Goal: Task Accomplishment & Management: Use online tool/utility

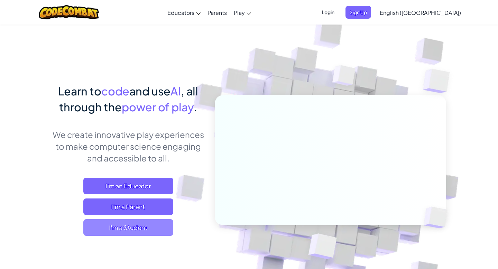
click at [148, 230] on span "I'm a Student" at bounding box center [128, 227] width 90 height 17
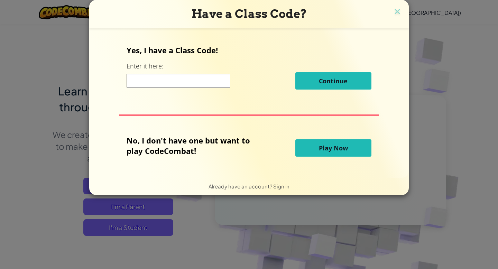
click at [312, 143] on button "Play Now" at bounding box center [333, 147] width 76 height 17
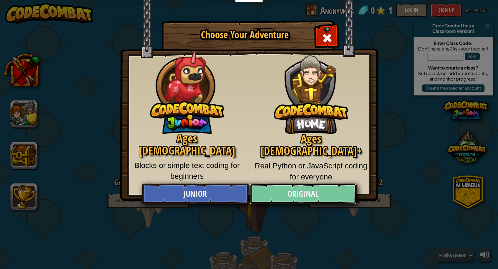
click at [308, 190] on link "Original" at bounding box center [303, 194] width 106 height 21
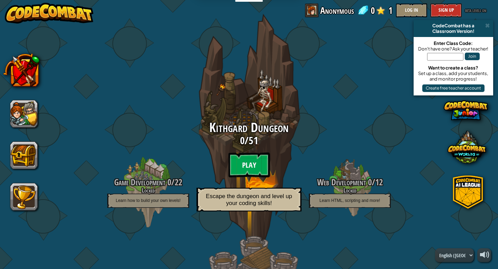
click at [247, 161] on btn "Play" at bounding box center [248, 164] width 41 height 25
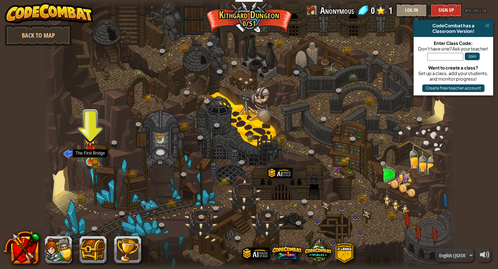
click at [92, 157] on img at bounding box center [90, 150] width 10 height 23
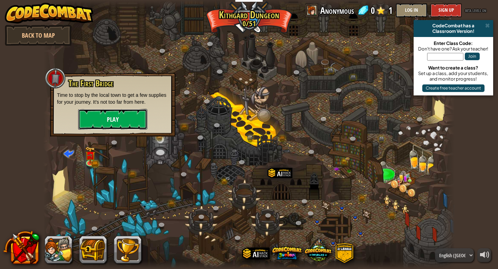
click at [106, 113] on button "Play" at bounding box center [112, 119] width 69 height 21
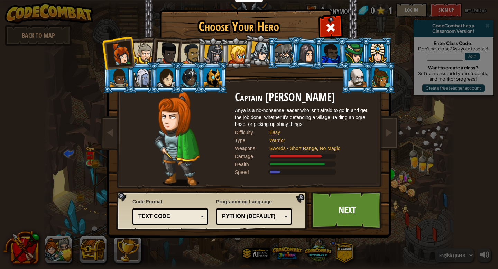
click at [265, 216] on div "Python (Default)" at bounding box center [252, 217] width 60 height 8
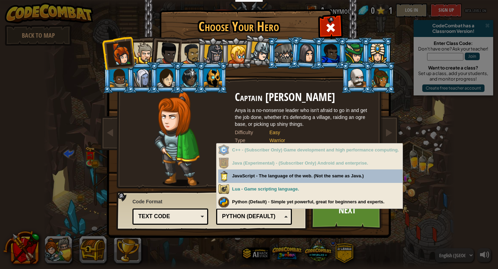
click at [265, 216] on div "Python (Default)" at bounding box center [252, 217] width 60 height 8
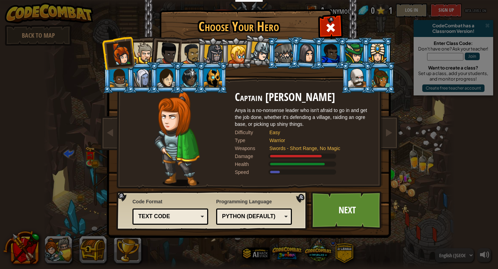
click at [167, 218] on div "Text code" at bounding box center [168, 217] width 60 height 8
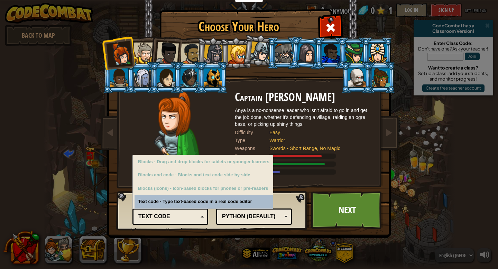
click at [168, 218] on div "Text code" at bounding box center [168, 217] width 60 height 8
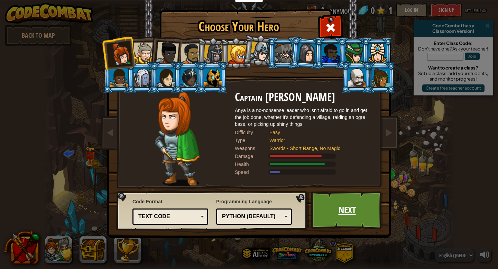
click at [338, 208] on link "Next" at bounding box center [347, 210] width 72 height 38
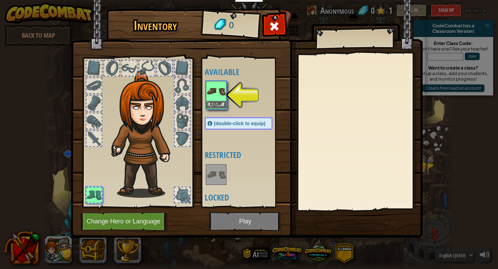
click at [216, 101] on img at bounding box center [215, 91] width 19 height 19
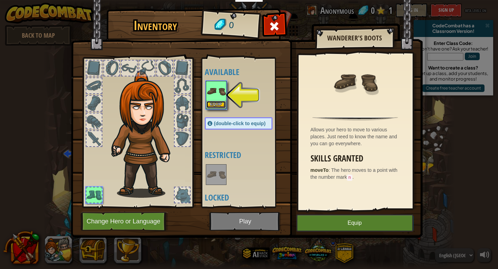
click at [217, 106] on button "Equip" at bounding box center [215, 104] width 19 height 7
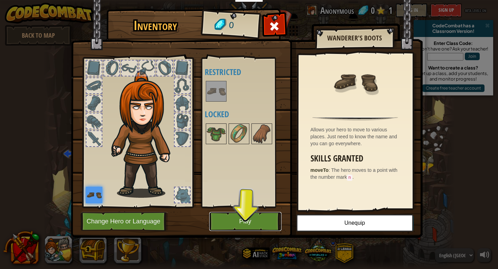
click at [265, 219] on button "Play" at bounding box center [245, 221] width 72 height 19
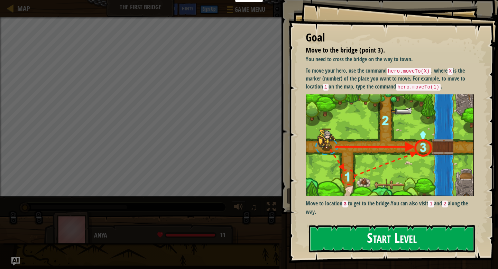
click at [381, 241] on button "Start Level" at bounding box center [392, 238] width 166 height 27
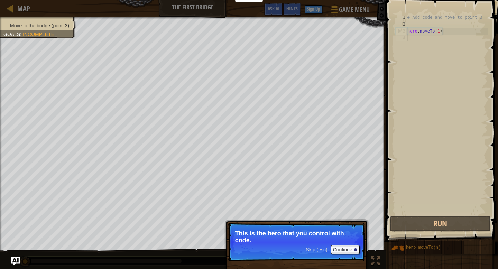
click at [317, 233] on p "This is the hero that you control with code." at bounding box center [296, 237] width 123 height 14
click at [344, 251] on button "Continue" at bounding box center [345, 249] width 29 height 9
click at [353, 249] on button "Continue" at bounding box center [345, 250] width 29 height 9
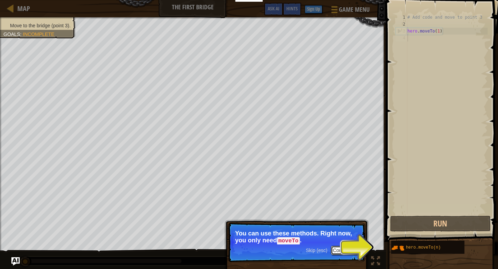
click at [340, 252] on button "Continue" at bounding box center [345, 250] width 29 height 9
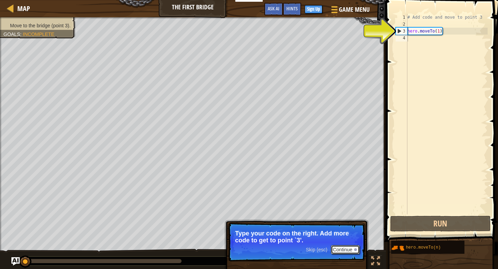
click at [348, 251] on button "Continue" at bounding box center [345, 249] width 29 height 9
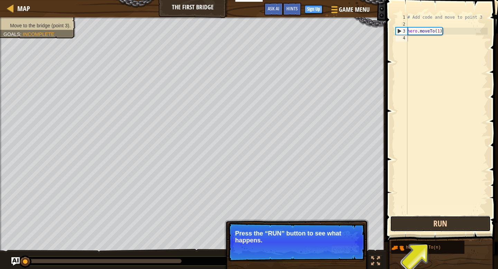
click at [448, 225] on button "Run" at bounding box center [440, 224] width 101 height 16
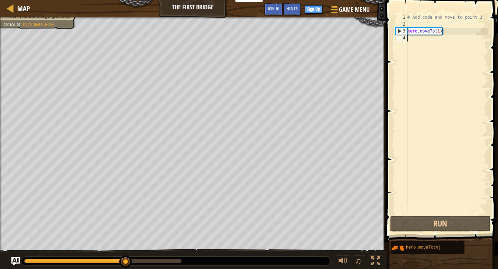
type textarea "hero.moveTo(1)"
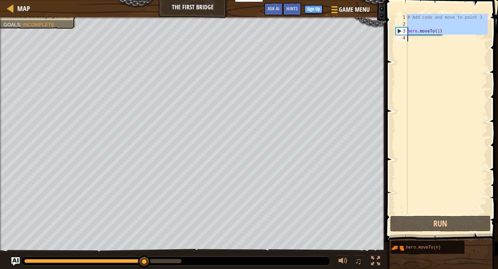
click at [439, 41] on div "# Add code and move to point 3 hero . moveTo ( 1 )" at bounding box center [447, 121] width 82 height 214
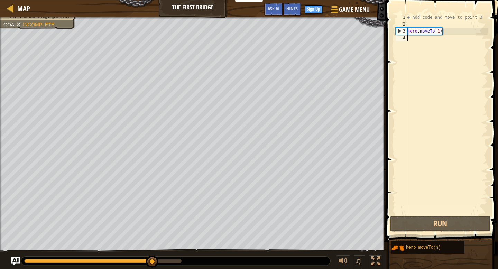
paste textarea "hero.moveTo(1)"
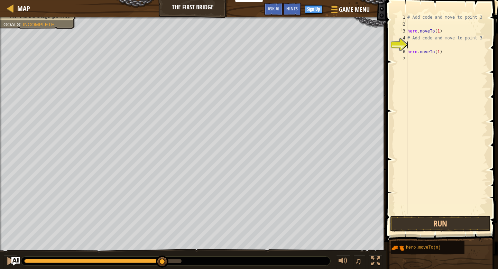
click at [439, 52] on div "# Add code and move to point 3 hero . moveTo ( 1 ) # Add code and move to point…" at bounding box center [447, 121] width 82 height 214
type textarea "hero.moveTo(2)"
paste textarea "hero.moveTo(1)"
click at [442, 73] on div "# Add code and move to point 3 hero . moveTo ( 1 ) # Add code and move to point…" at bounding box center [448, 121] width 80 height 214
type textarea "hero.moveTo(3)"
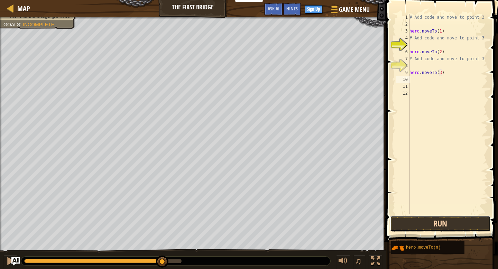
click at [448, 228] on button "Run" at bounding box center [440, 224] width 101 height 16
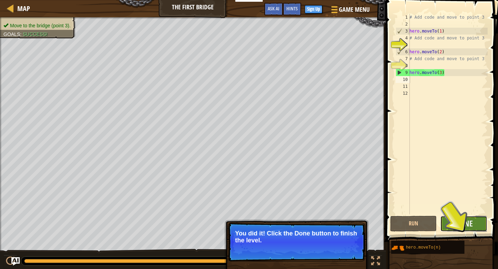
click at [449, 222] on button "Done" at bounding box center [463, 224] width 47 height 16
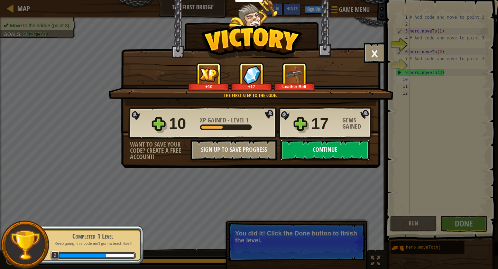
click at [327, 151] on button "Continue" at bounding box center [324, 150] width 89 height 21
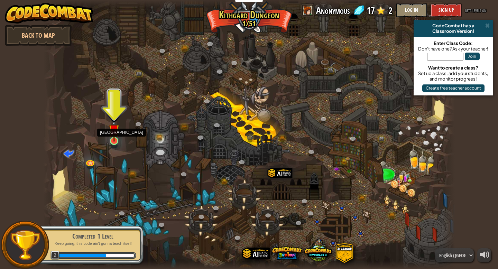
click at [114, 138] on img at bounding box center [114, 130] width 10 height 24
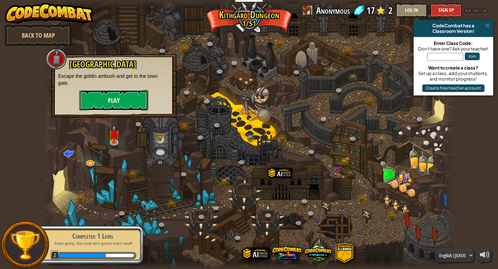
click at [118, 103] on button "Play" at bounding box center [113, 100] width 69 height 21
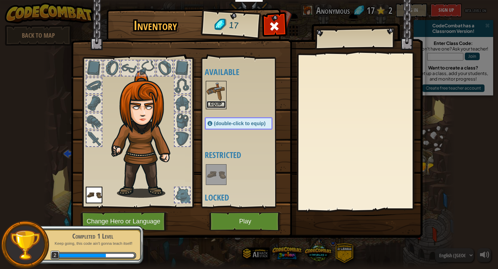
click at [216, 101] on button "Equip" at bounding box center [215, 104] width 19 height 7
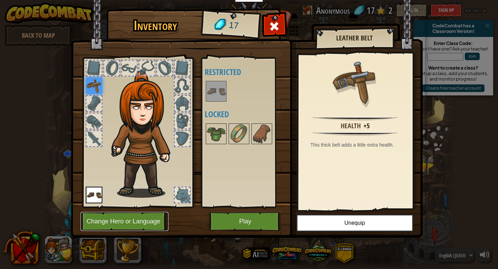
click at [146, 221] on button "Change Hero or Language" at bounding box center [125, 221] width 88 height 19
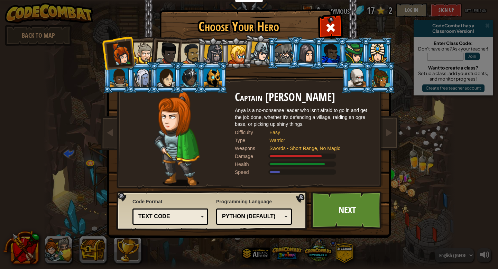
click at [151, 54] on li at bounding box center [165, 52] width 34 height 34
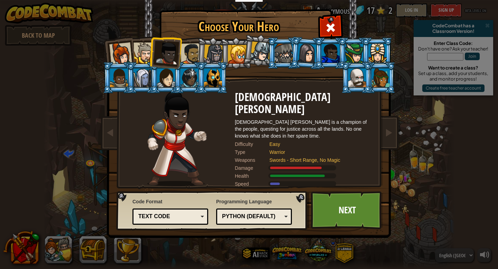
click at [167, 50] on div at bounding box center [167, 53] width 23 height 23
click at [285, 53] on div at bounding box center [284, 53] width 18 height 19
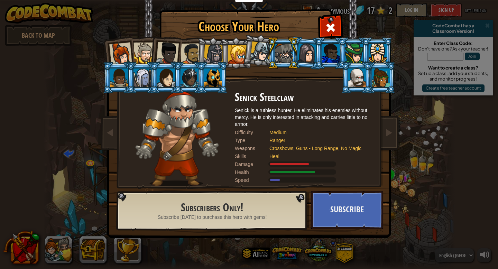
click at [231, 55] on div at bounding box center [237, 54] width 19 height 19
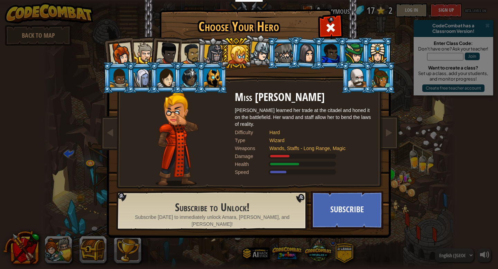
click at [195, 54] on div at bounding box center [190, 53] width 21 height 21
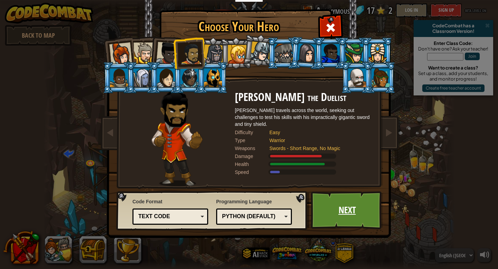
click at [372, 205] on link "Next" at bounding box center [347, 210] width 72 height 38
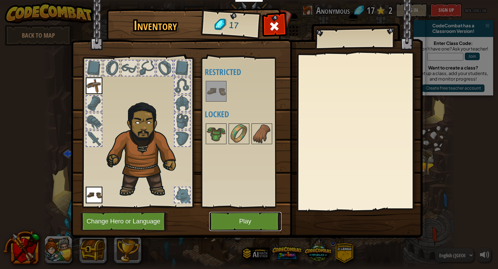
click at [240, 221] on button "Play" at bounding box center [245, 221] width 72 height 19
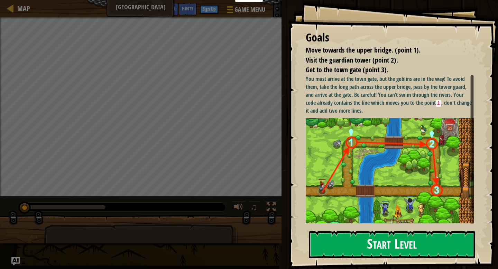
click at [388, 242] on button "Start Level" at bounding box center [392, 244] width 166 height 27
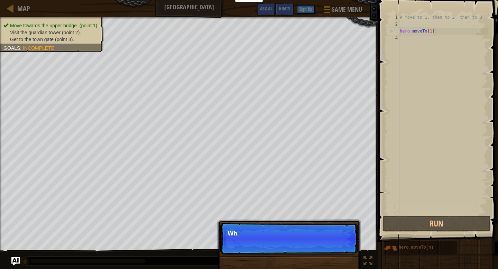
click at [442, 32] on div "# Move to 1, then to 2, then to 3 hero . moveTo ( 1 )" at bounding box center [442, 121] width 89 height 214
type textarea "hero.moveTo(1)"
drag, startPoint x: 442, startPoint y: 32, endPoint x: 387, endPoint y: 33, distance: 55.0
click at [387, 33] on div "hero.moveTo(1) 1 2 3 4 # Move to 1, then to 2, then to 3 hero . moveTo ( 1 ) הה…" at bounding box center [437, 114] width 101 height 201
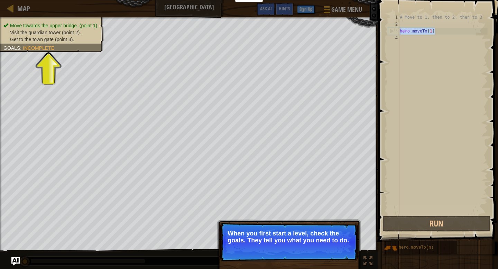
click at [447, 33] on div "# Move to 1, then to 2, then to 3 hero . moveTo ( 1 )" at bounding box center [442, 114] width 89 height 201
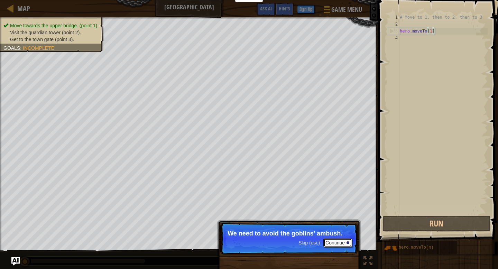
click at [332, 245] on button "Continue" at bounding box center [337, 242] width 29 height 9
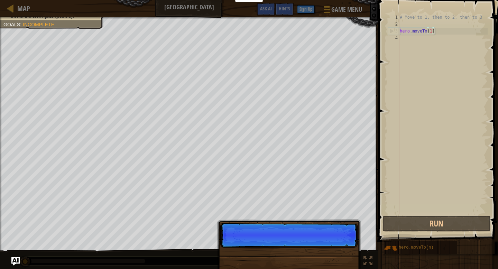
scroll to position [3, 2]
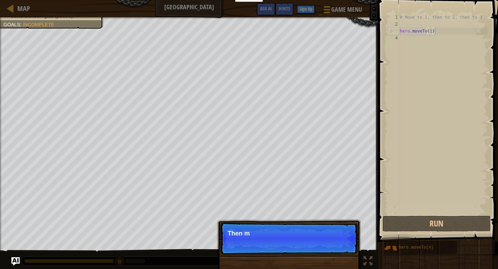
click at [337, 249] on p "Skip (esc) Continue Then m" at bounding box center [288, 239] width 137 height 32
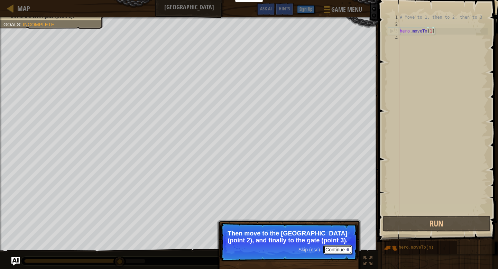
click at [334, 248] on button "Continue" at bounding box center [337, 249] width 29 height 9
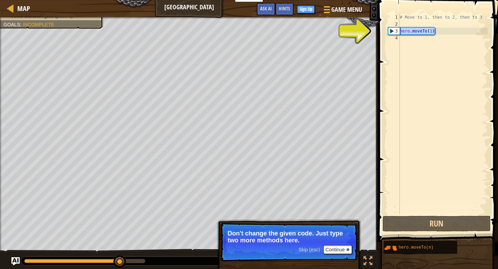
click at [332, 28] on div "Map Old Town Road Game Menu Done Sign Up Hints Ask AI 1 ההההההההההההההההההההההה…" at bounding box center [249, 134] width 498 height 269
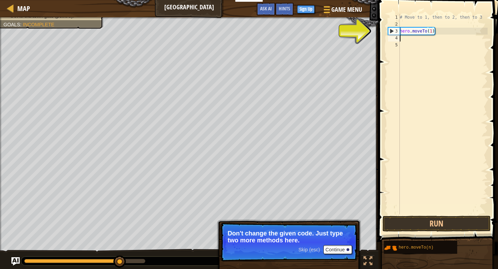
scroll to position [3, 0]
paste textarea "hero.moveTo(1)"
type textarea "hero.moveTo(1)"
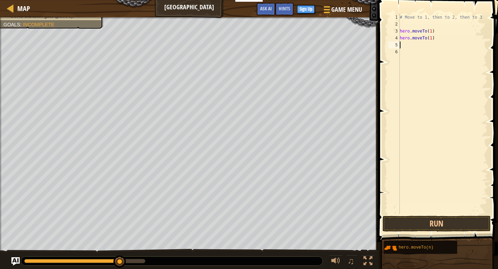
paste textarea "hero.moveTo(1)"
click at [432, 38] on div "# Move to 1, then to 2, then to 3 hero . moveTo ( 1 ) hero . moveTo ( 1 ) hero …" at bounding box center [442, 121] width 89 height 214
type textarea "hero.moveTo(2)"
click at [437, 57] on div "# Move to 1, then to 2, then to 3 hero . moveTo ( 1 ) hero . moveTo ( 2 ) hero …" at bounding box center [442, 121] width 89 height 214
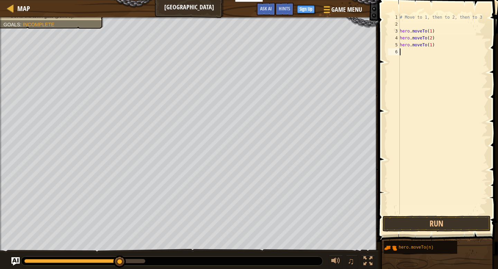
scroll to position [3, 0]
click at [431, 46] on div "# Move to 1, then to 2, then to 3 hero . moveTo ( 1 ) hero . moveTo ( 2 ) hero …" at bounding box center [442, 121] width 89 height 214
type textarea "hero.moveTo(3)"
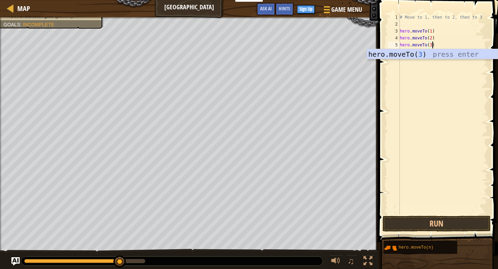
scroll to position [3, 2]
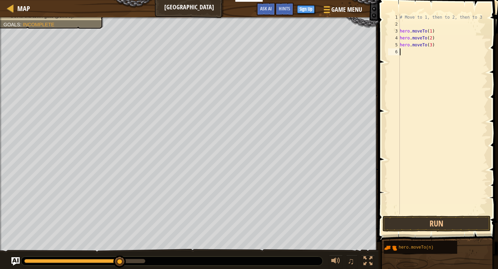
click at [440, 112] on div "# Move to 1, then to 2, then to 3 hero . moveTo ( 1 ) hero . moveTo ( 2 ) hero …" at bounding box center [442, 121] width 89 height 214
click at [429, 228] on button "Run" at bounding box center [436, 224] width 108 height 16
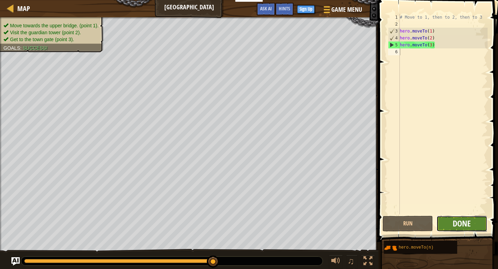
click at [470, 223] on span "Done" at bounding box center [462, 223] width 18 height 11
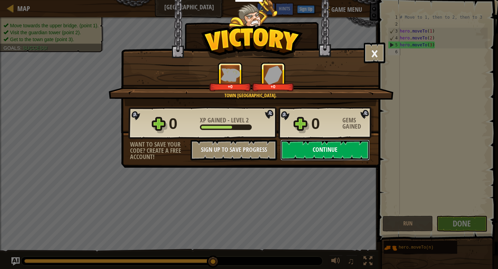
click at [335, 160] on button "Continue" at bounding box center [324, 150] width 89 height 21
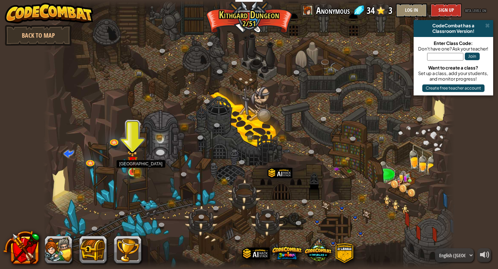
click at [133, 168] on img at bounding box center [132, 161] width 10 height 23
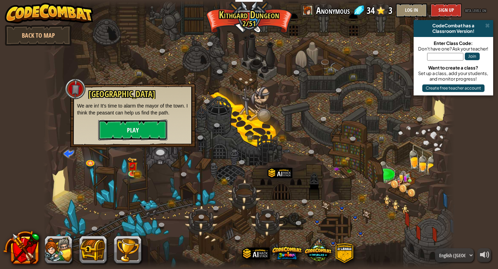
click at [136, 135] on button "Play" at bounding box center [132, 130] width 69 height 21
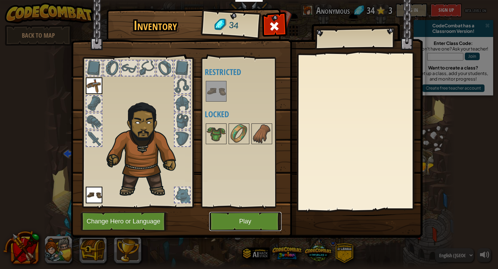
click at [248, 219] on button "Play" at bounding box center [245, 221] width 72 height 19
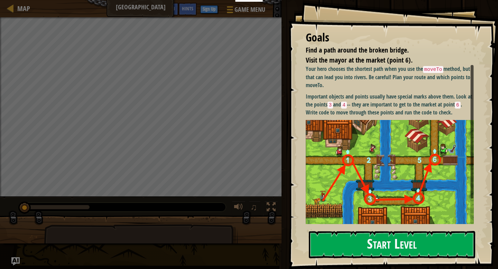
click at [358, 241] on button "Start Level" at bounding box center [392, 244] width 166 height 27
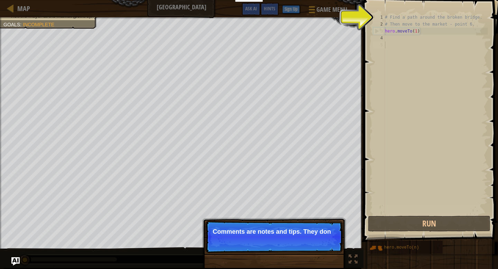
click at [321, 246] on p "Skip (esc) Continue Comments are notes and tips. They don" at bounding box center [273, 237] width 137 height 32
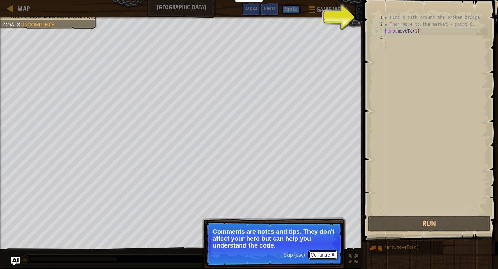
click at [330, 256] on button "Continue" at bounding box center [322, 254] width 29 height 9
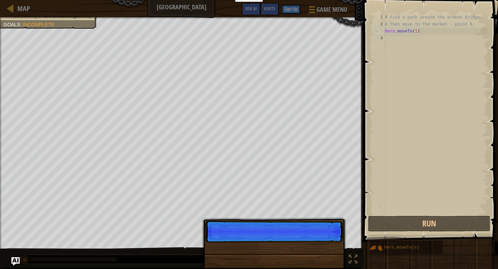
scroll to position [3, 0]
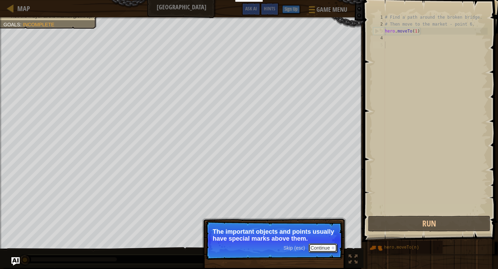
click at [328, 251] on button "Continue" at bounding box center [322, 247] width 29 height 9
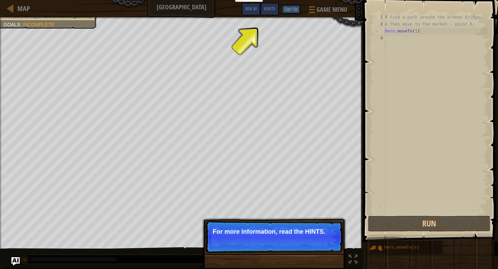
click at [329, 249] on p "Skip (esc) Continue For more information, read the HINTS." at bounding box center [273, 237] width 137 height 32
click at [329, 241] on button "Continue" at bounding box center [322, 241] width 29 height 9
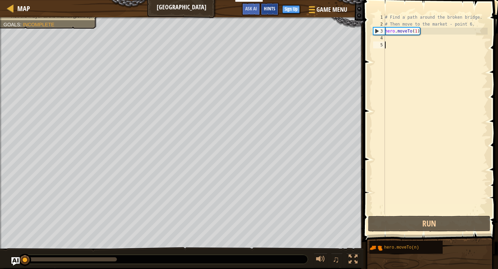
click at [266, 8] on span "Hints" at bounding box center [269, 8] width 11 height 7
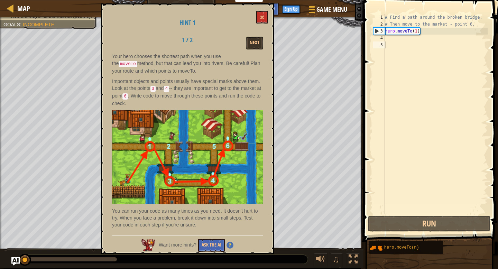
drag, startPoint x: 138, startPoint y: 84, endPoint x: 194, endPoint y: 84, distance: 56.0
click at [194, 84] on p "Important objects and points usually have special marks above them. Look at the…" at bounding box center [187, 92] width 151 height 29
drag, startPoint x: 171, startPoint y: 96, endPoint x: 231, endPoint y: 96, distance: 59.8
click at [231, 96] on p "Important objects and points usually have special marks above them. Look at the…" at bounding box center [187, 92] width 151 height 29
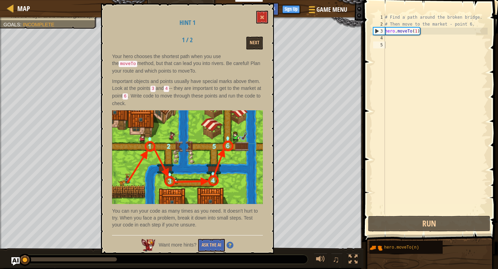
click at [231, 95] on p "Important objects and points usually have special marks above them. Look at the…" at bounding box center [187, 92] width 151 height 29
drag, startPoint x: 138, startPoint y: 212, endPoint x: 185, endPoint y: 212, distance: 47.0
click at [185, 213] on p "You can run your code as many times as you need. It doesn't hurt to try. When y…" at bounding box center [187, 217] width 151 height 21
click at [264, 16] on span at bounding box center [262, 17] width 5 height 5
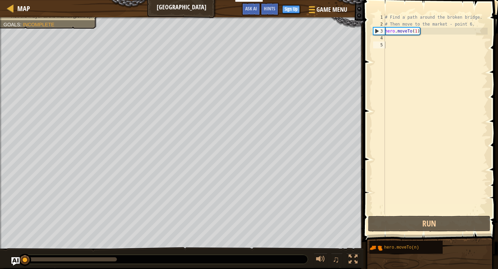
type textarea "hero.moveTo(1)"
click at [431, 33] on div "# Find a path around the broken bridge. # Then move to the market - point 6. he…" at bounding box center [435, 121] width 104 height 214
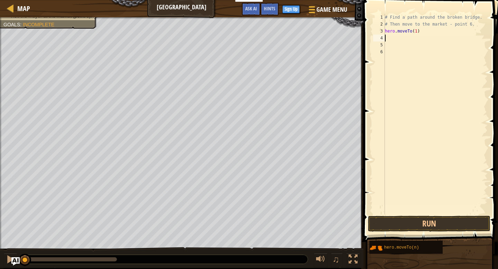
paste textarea "hero.moveTo(1)"
type textarea "hero.moveTo(1)"
paste textarea "hero.moveTo(1)"
type textarea "hero.moveTo(1)"
paste textarea "hero.moveTo(1)"
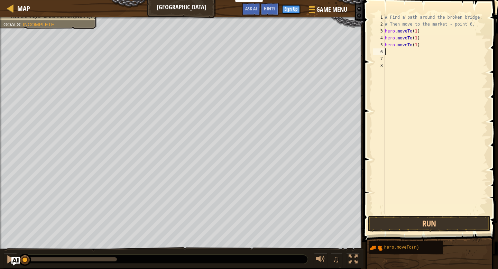
type textarea "hero.moveTo(1)"
paste textarea "hero.moveTo(1)"
type textarea "hero.moveTo(1)"
paste textarea "hero.moveTo(1)"
click at [419, 32] on div "# Find a path around the broken bridge. # Then move to the market - point 6. he…" at bounding box center [437, 121] width 102 height 214
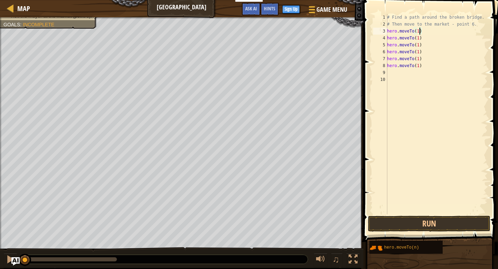
click at [419, 36] on div "# Find a path around the broken bridge. # Then move to the market - point 6. he…" at bounding box center [437, 121] width 102 height 214
type textarea "hero.moveTo(6)"
click at [423, 227] on button "Run" at bounding box center [429, 224] width 122 height 16
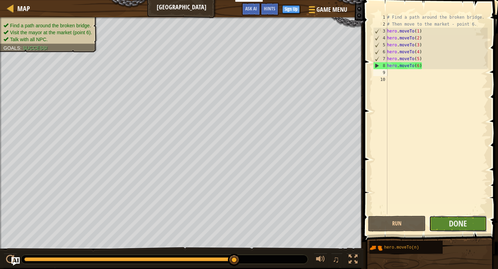
click at [448, 222] on button "Done" at bounding box center [458, 224] width 58 height 16
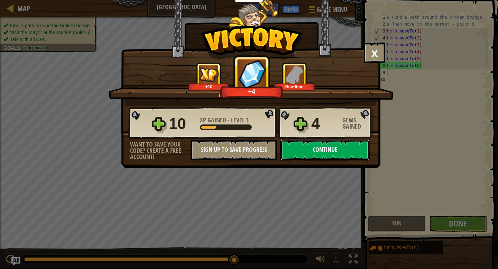
click at [326, 150] on button "Continue" at bounding box center [324, 150] width 89 height 21
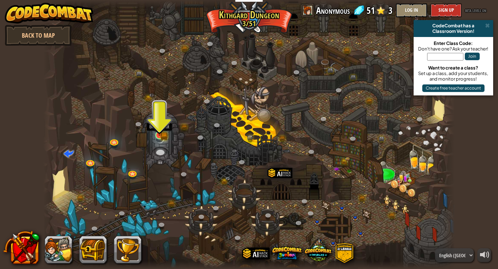
click at [163, 133] on img at bounding box center [159, 124] width 10 height 23
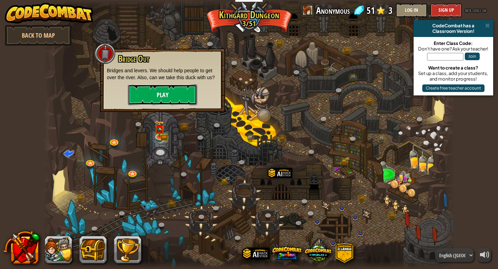
click at [167, 89] on button "Play" at bounding box center [162, 94] width 69 height 21
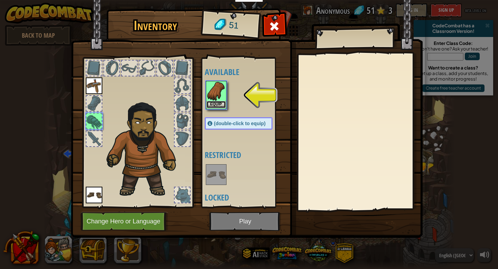
click at [219, 104] on button "Equip" at bounding box center [215, 104] width 19 height 7
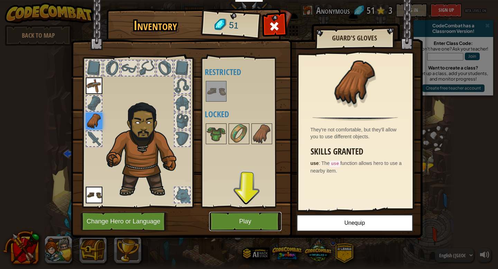
click at [258, 219] on button "Play" at bounding box center [245, 221] width 72 height 19
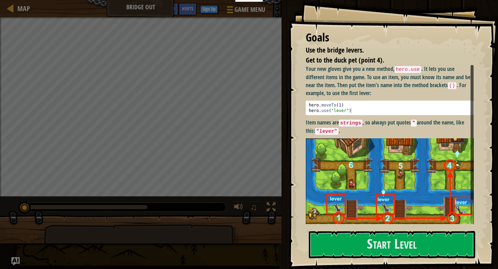
type textarea "hero.use("lever")"
click at [351, 112] on div "hero . moveTo ( 1 ) hero . use ( "lever" )" at bounding box center [389, 113] width 165 height 22
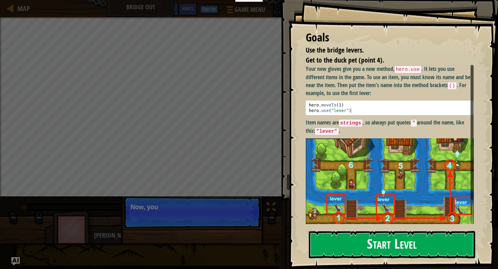
click at [363, 237] on button "Start Level" at bounding box center [392, 244] width 166 height 27
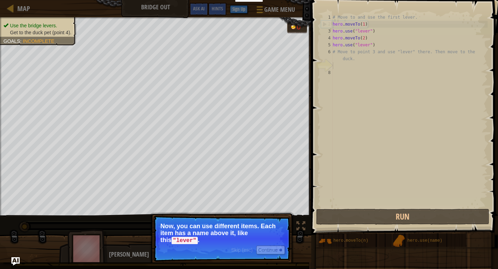
click at [251, 242] on p "Now, you can use different items. Each item has a name above it, like this "lev…" at bounding box center [221, 233] width 123 height 21
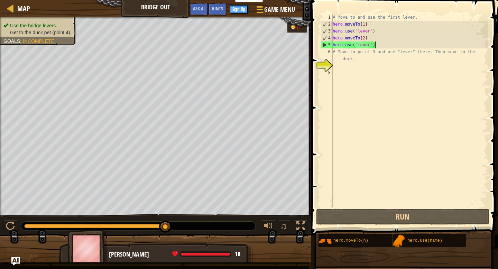
click at [383, 46] on div "# Move to and use the first lever. hero . moveTo ( 1 ) hero . use ( "lever" ) h…" at bounding box center [409, 117] width 156 height 207
type textarea "hero.use("lever")"
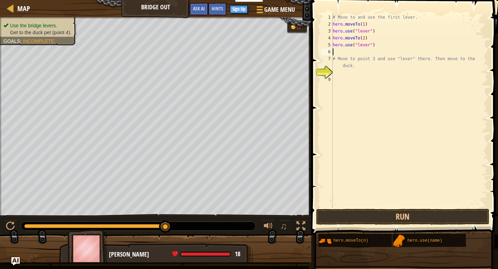
paste textarea "hero.moveTo(1)"
click at [367, 52] on div "# Move to and use the first lever. hero . moveTo ( 1 ) hero . use ( "lever" ) h…" at bounding box center [409, 117] width 156 height 207
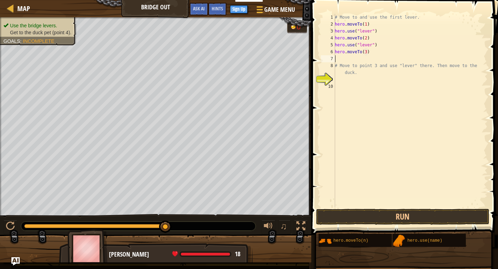
click at [342, 46] on div "# Move to and use the first lever. hero . moveTo ( 1 ) hero . use ( "lever" ) h…" at bounding box center [410, 117] width 154 height 207
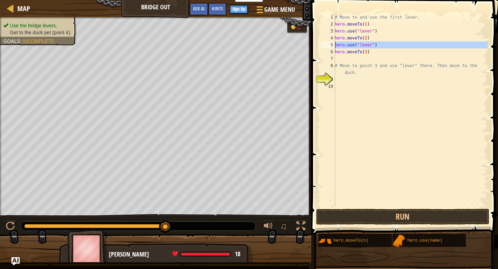
click at [342, 46] on div "# Move to and use the first lever. hero . moveTo ( 1 ) hero . use ( "lever" ) h…" at bounding box center [410, 117] width 154 height 207
type textarea "hero.use("lever") hero.moveTo(3)"
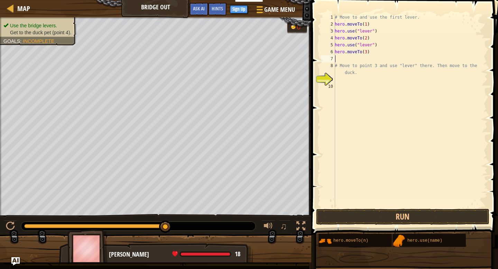
click at [361, 60] on div "# Move to and use the first lever. hero . moveTo ( 1 ) hero . use ( "lever" ) h…" at bounding box center [410, 117] width 154 height 207
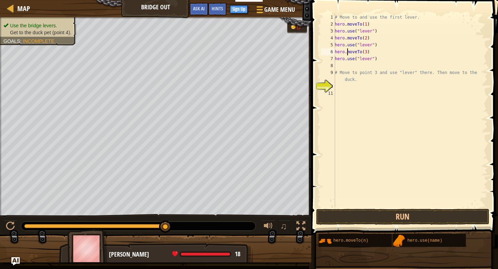
click at [347, 53] on div "# Move to and use the first lever. hero . moveTo ( 1 ) hero . use ( "lever" ) h…" at bounding box center [410, 117] width 154 height 207
type textarea "hero.moveTo(3) hero.use("lever")"
click at [355, 66] on div "# Move to and use the first lever. hero . moveTo ( 1 ) hero . use ( "lever" ) h…" at bounding box center [410, 117] width 154 height 207
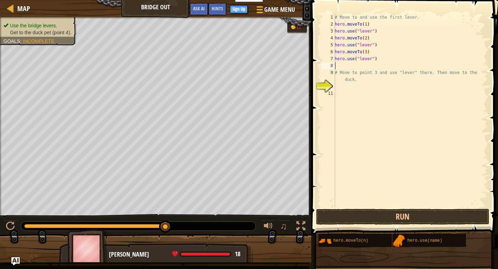
paste textarea "hero.moveTo(3)"
click at [367, 65] on div "# Move to and use the first lever. hero . moveTo ( 1 ) hero . use ( "lever" ) h…" at bounding box center [410, 117] width 154 height 207
type textarea "hero.moveTo(4)"
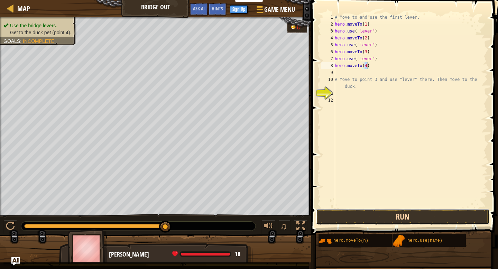
click at [378, 220] on button "Run" at bounding box center [402, 217] width 173 height 16
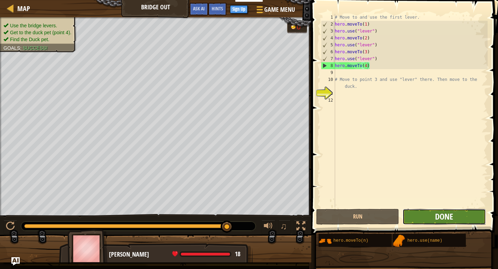
click at [442, 219] on span "Done" at bounding box center [444, 216] width 18 height 11
